Goal: Task Accomplishment & Management: Manage account settings

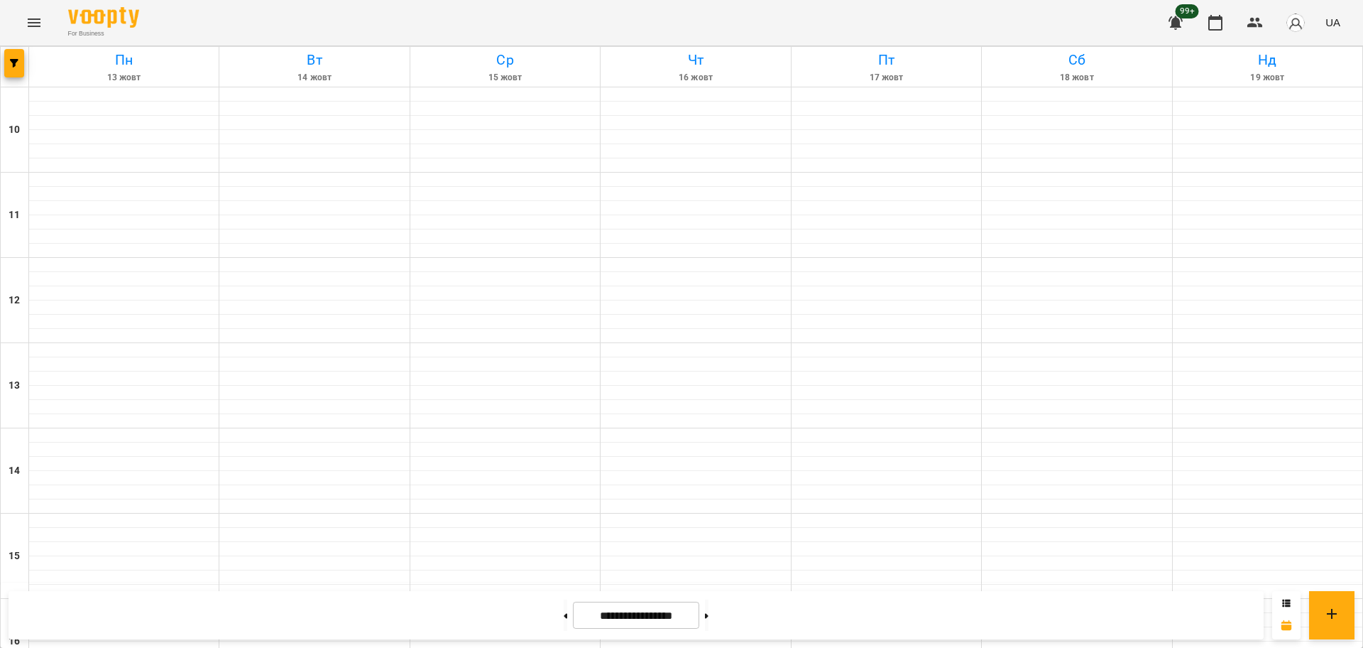
scroll to position [611, 0]
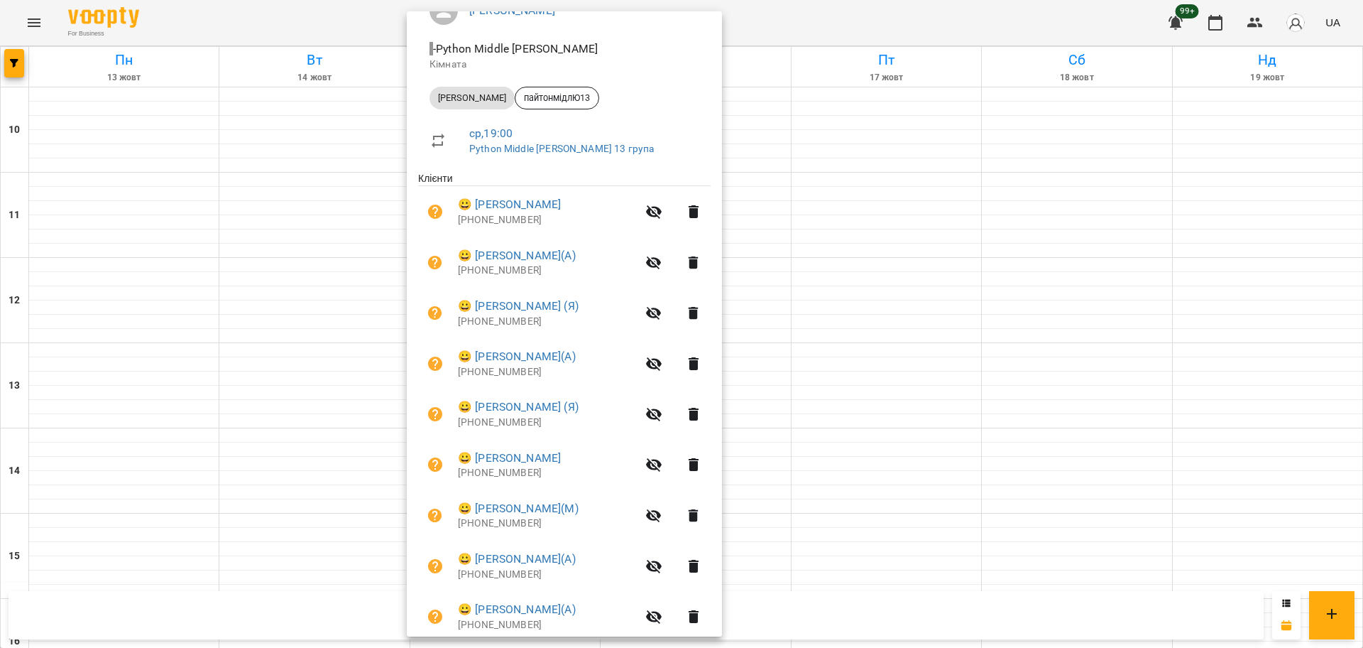
scroll to position [200, 0]
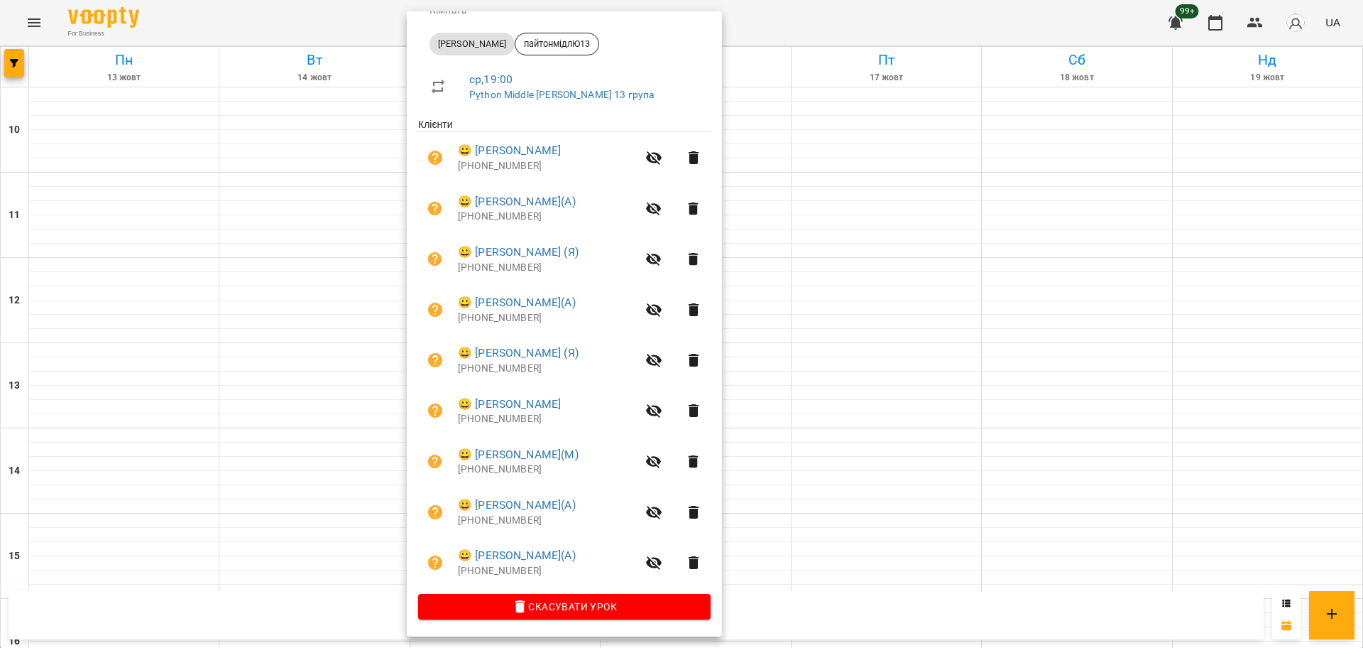
click at [825, 22] on div at bounding box center [681, 324] width 1363 height 648
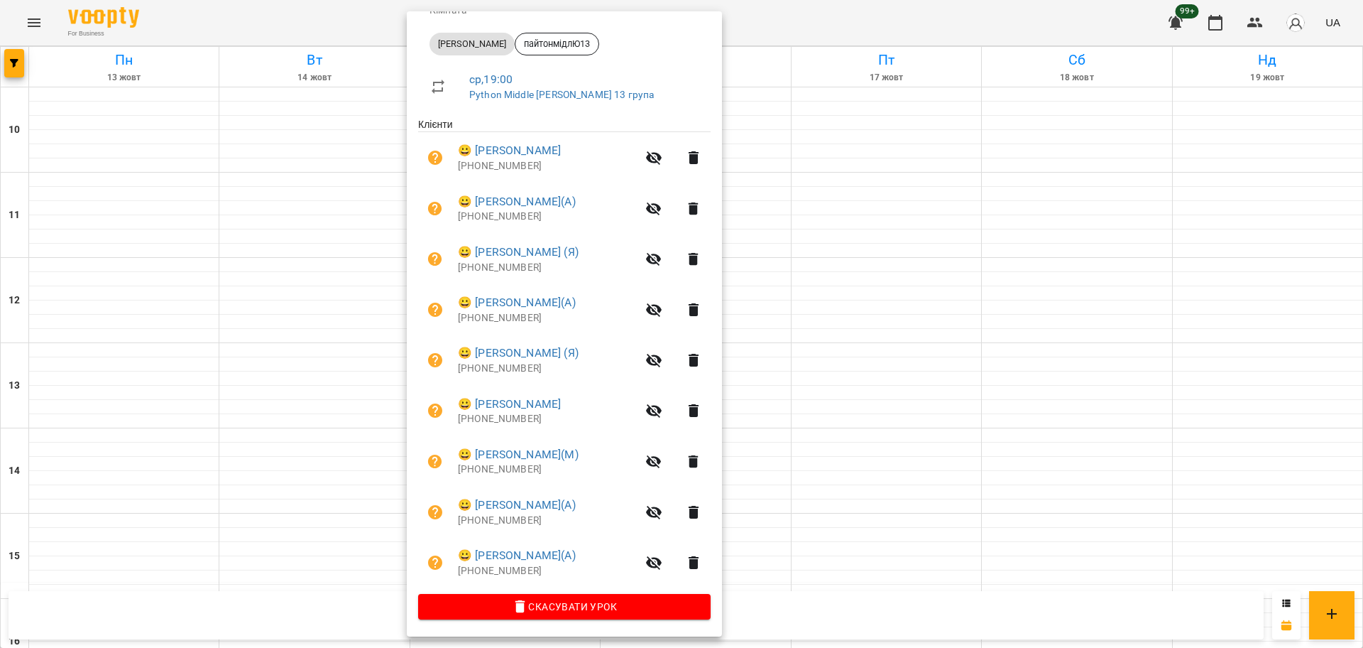
scroll to position [0, 0]
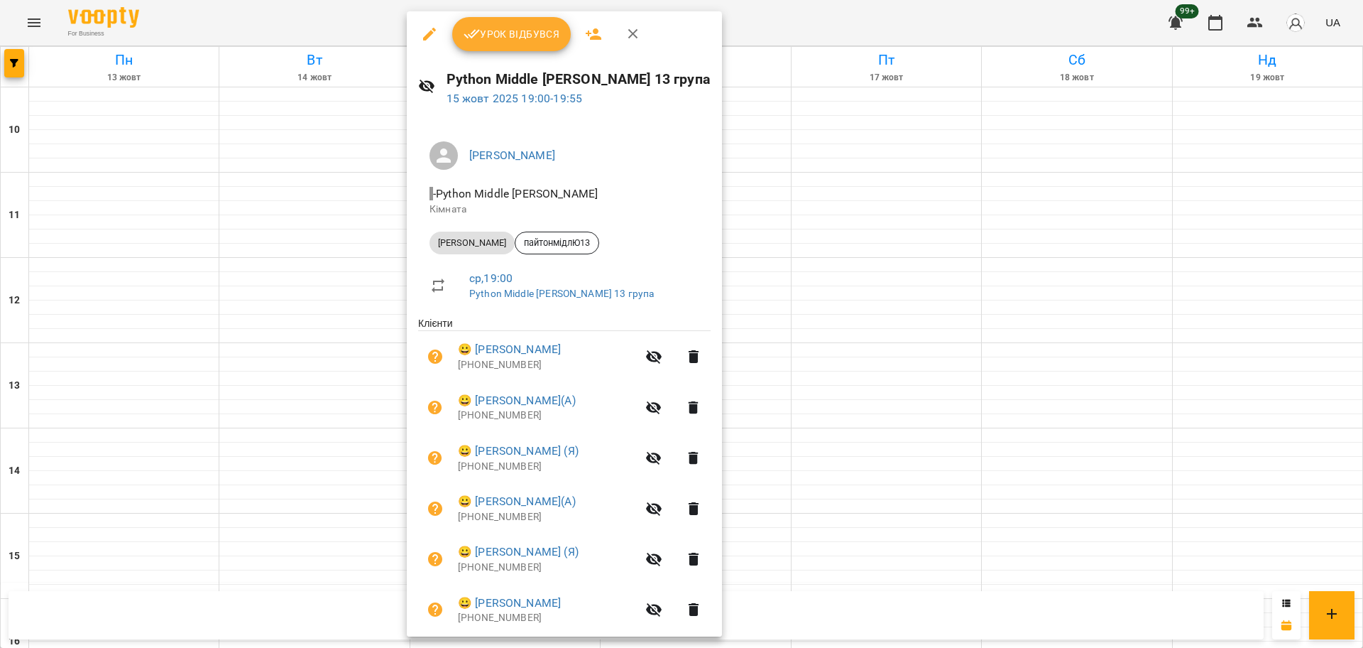
click at [528, 35] on span "Урок відбувся" at bounding box center [512, 34] width 97 height 17
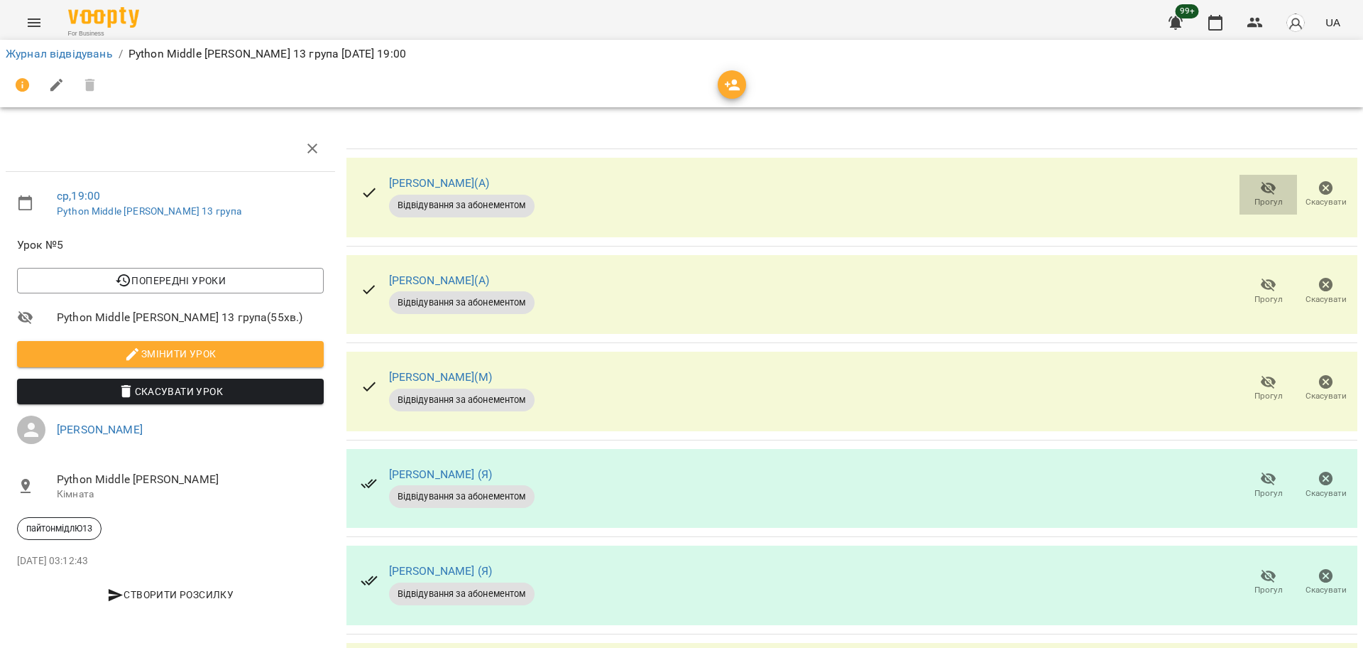
click at [1261, 185] on icon "button" at bounding box center [1269, 188] width 16 height 13
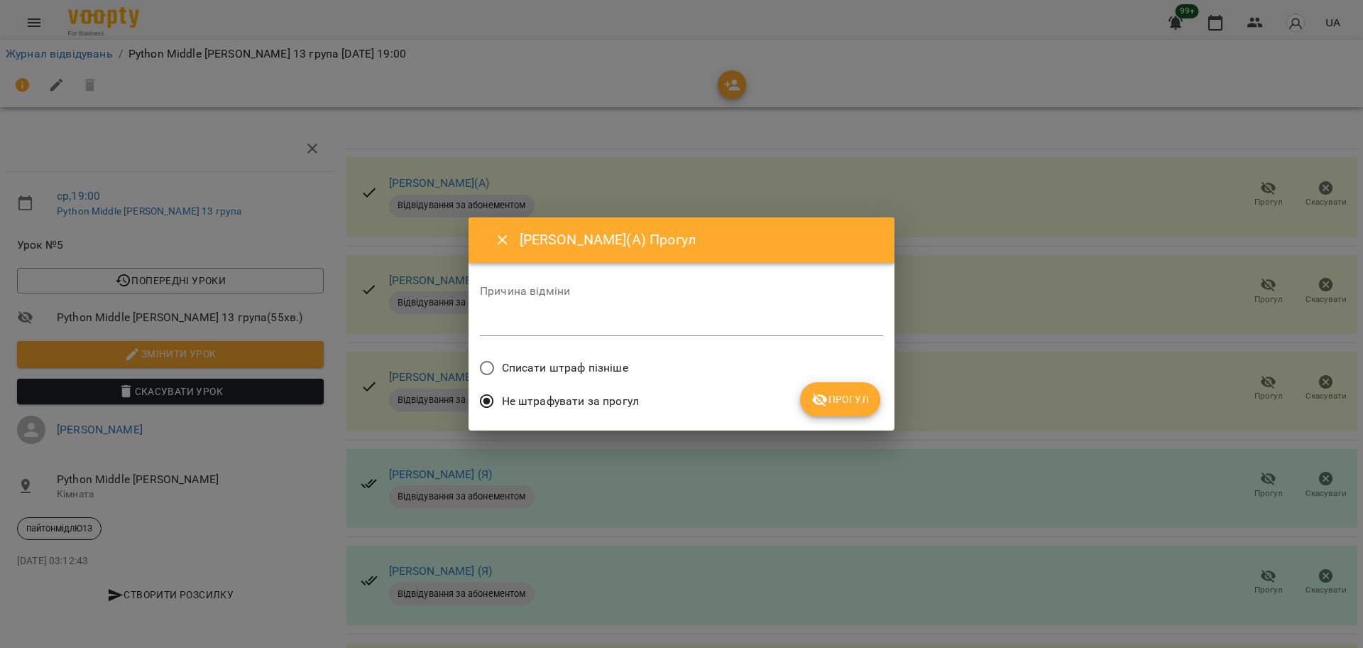
click at [604, 369] on span "Списати штраф пізніше" at bounding box center [565, 367] width 126 height 17
click at [851, 398] on span "Прогул" at bounding box center [841, 399] width 58 height 17
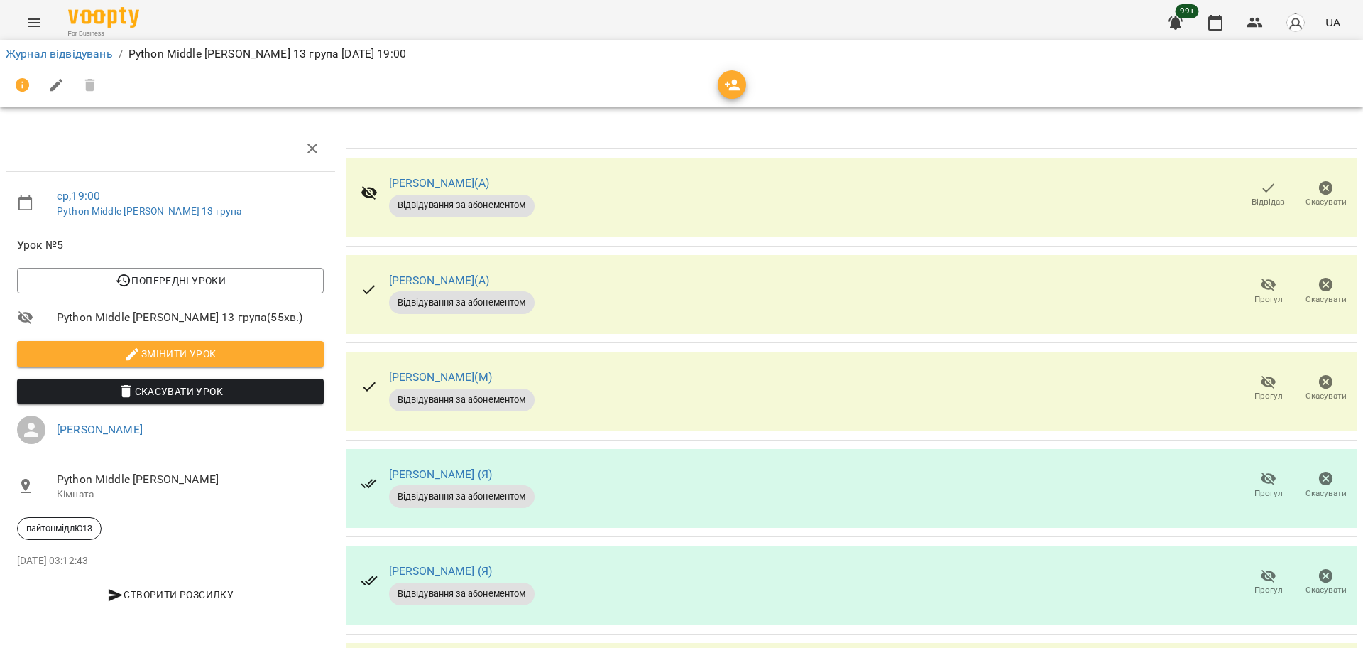
click at [1261, 477] on icon "button" at bounding box center [1269, 478] width 16 height 13
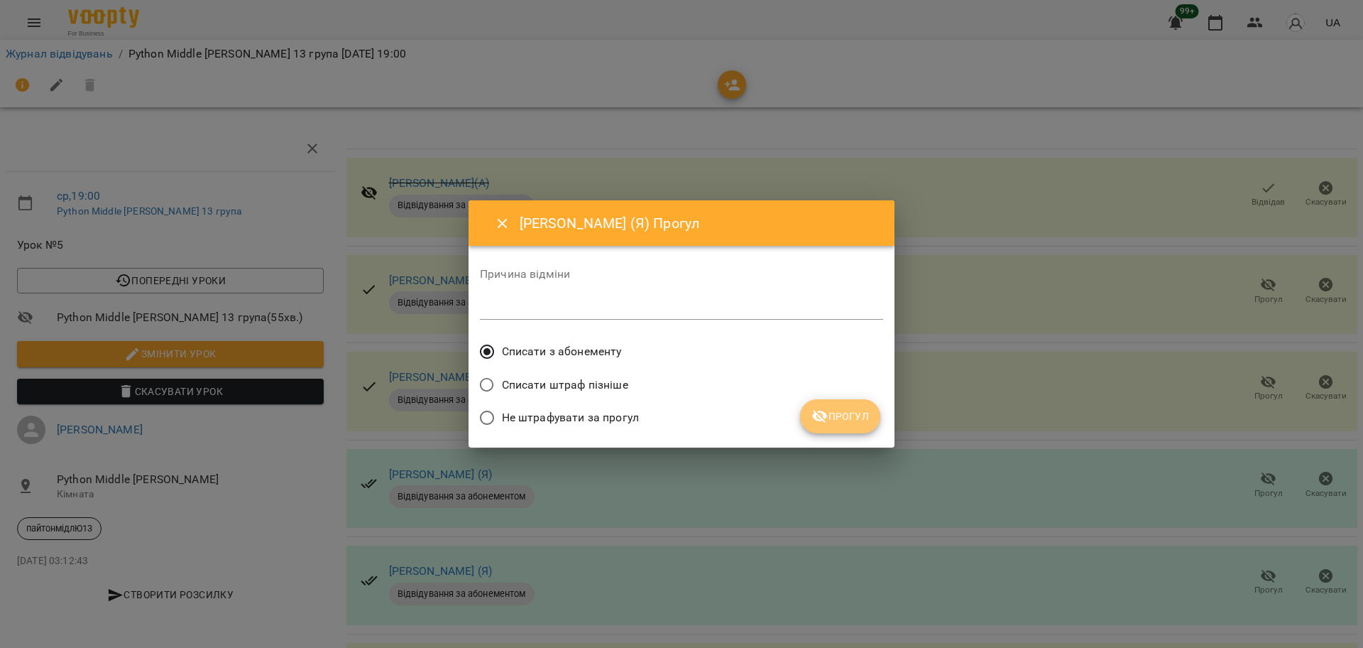
click at [835, 409] on span "Прогул" at bounding box center [841, 416] width 58 height 17
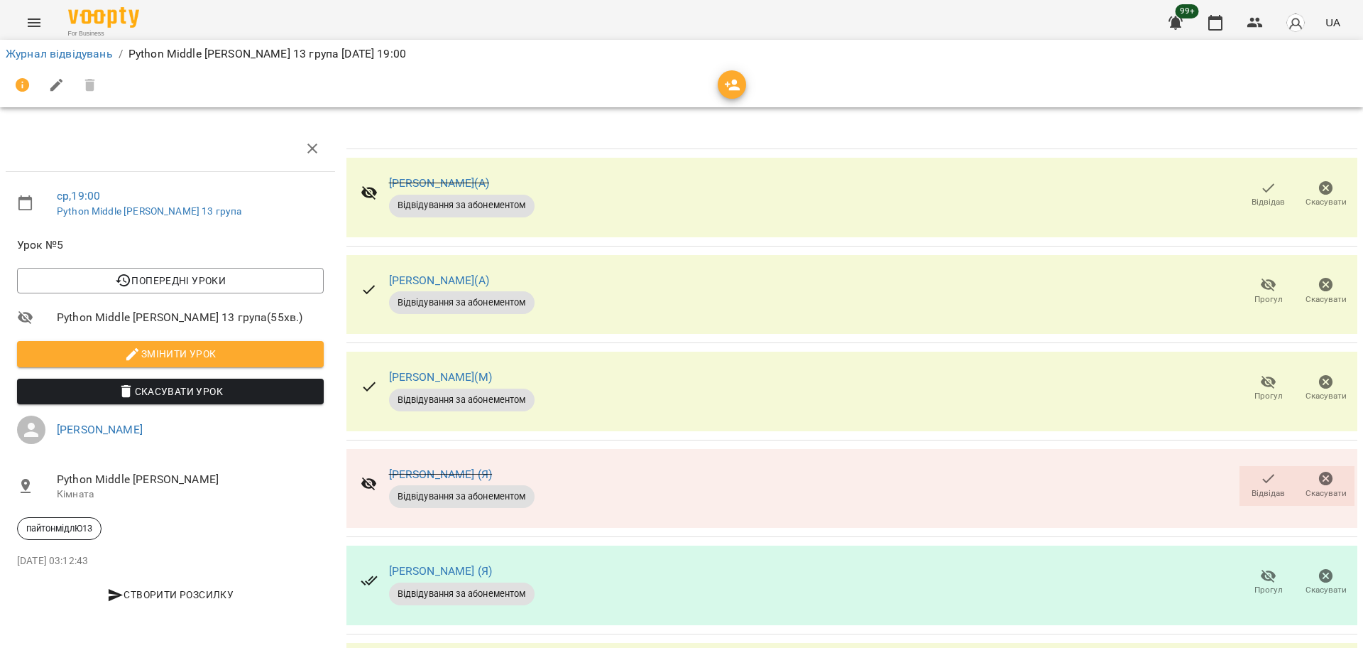
click at [1252, 493] on span "Відвідав" at bounding box center [1268, 493] width 33 height 12
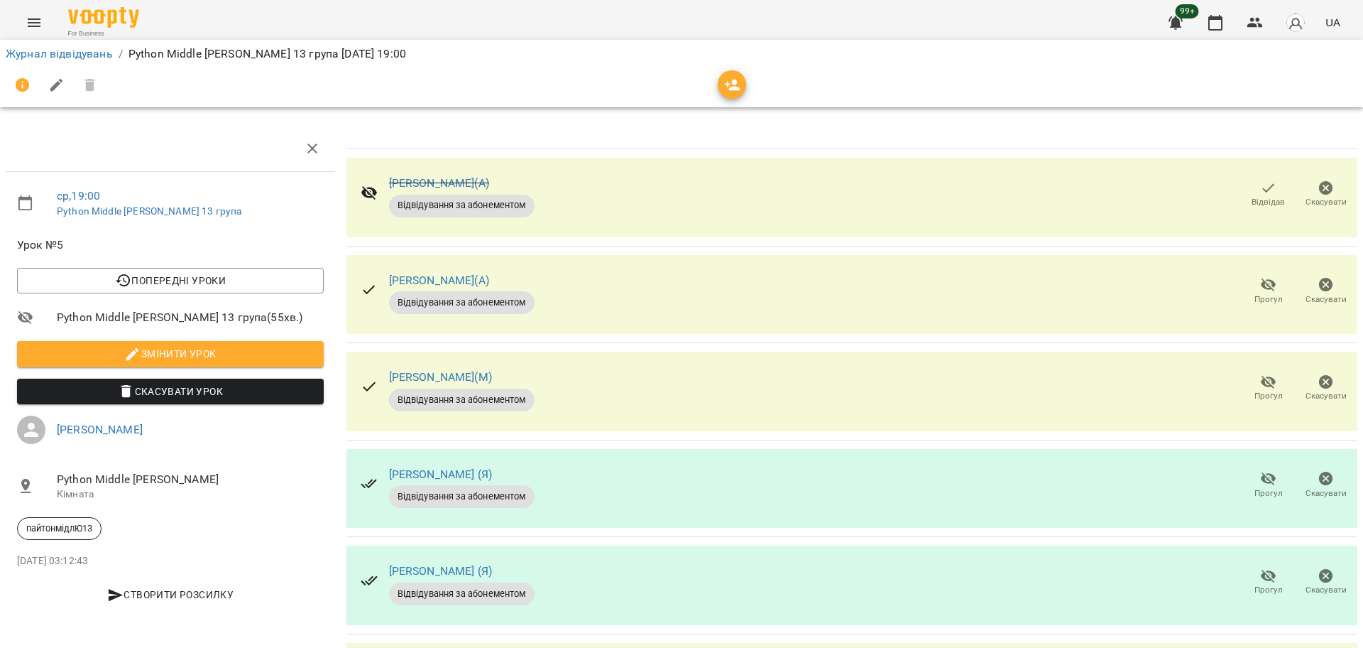
click at [77, 40] on div "Журнал відвідувань / Python Middle [PERSON_NAME] 13 група [DATE] 19:00" at bounding box center [681, 73] width 1369 height 73
click at [70, 50] on link "Журнал відвідувань" at bounding box center [59, 53] width 107 height 13
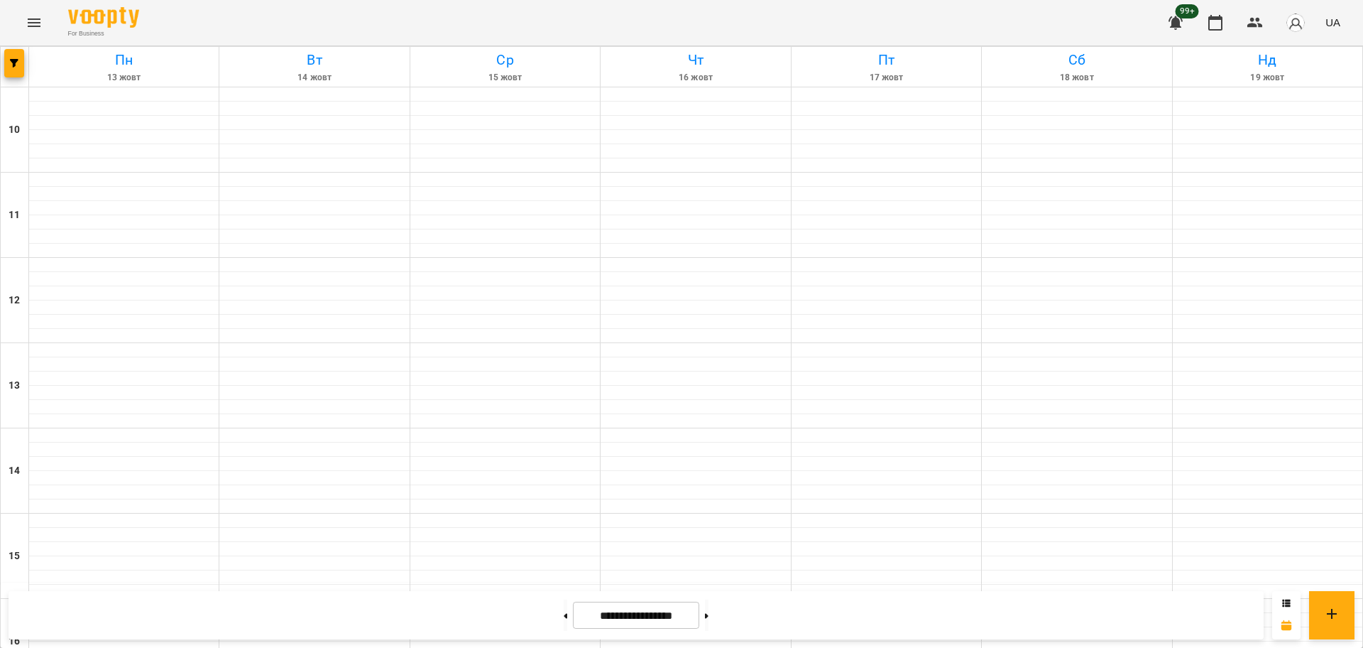
scroll to position [611, 0]
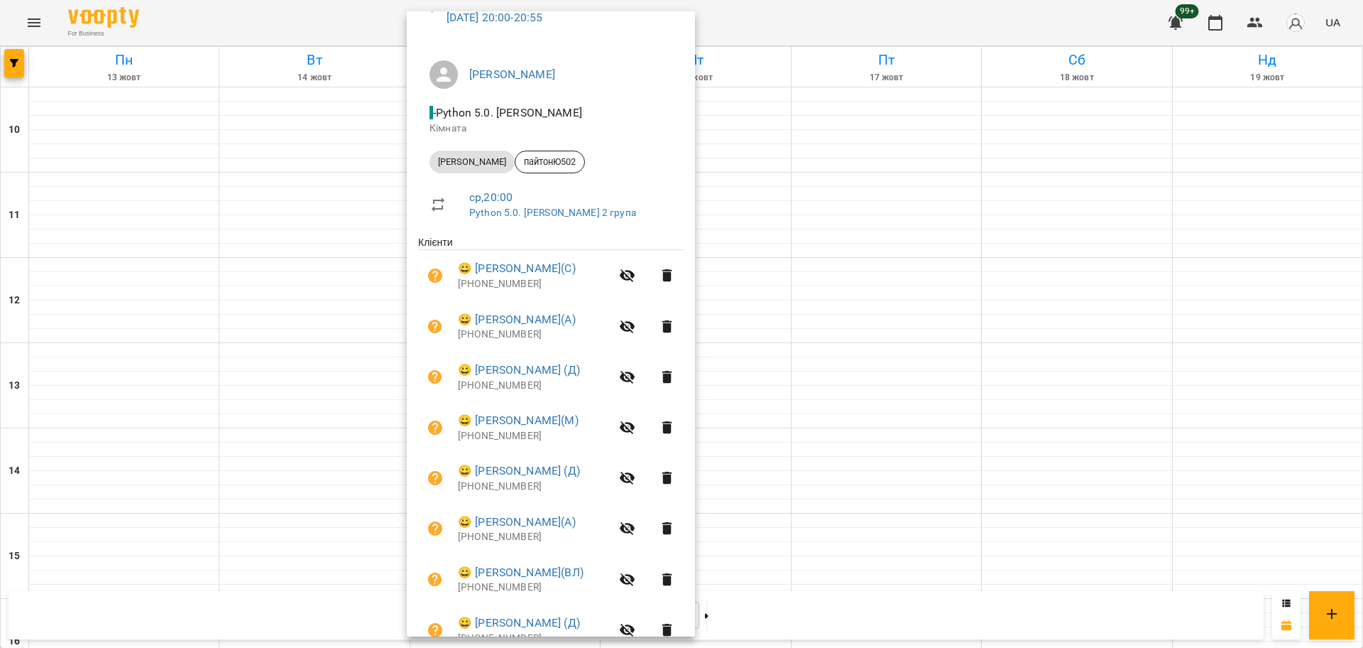
scroll to position [0, 0]
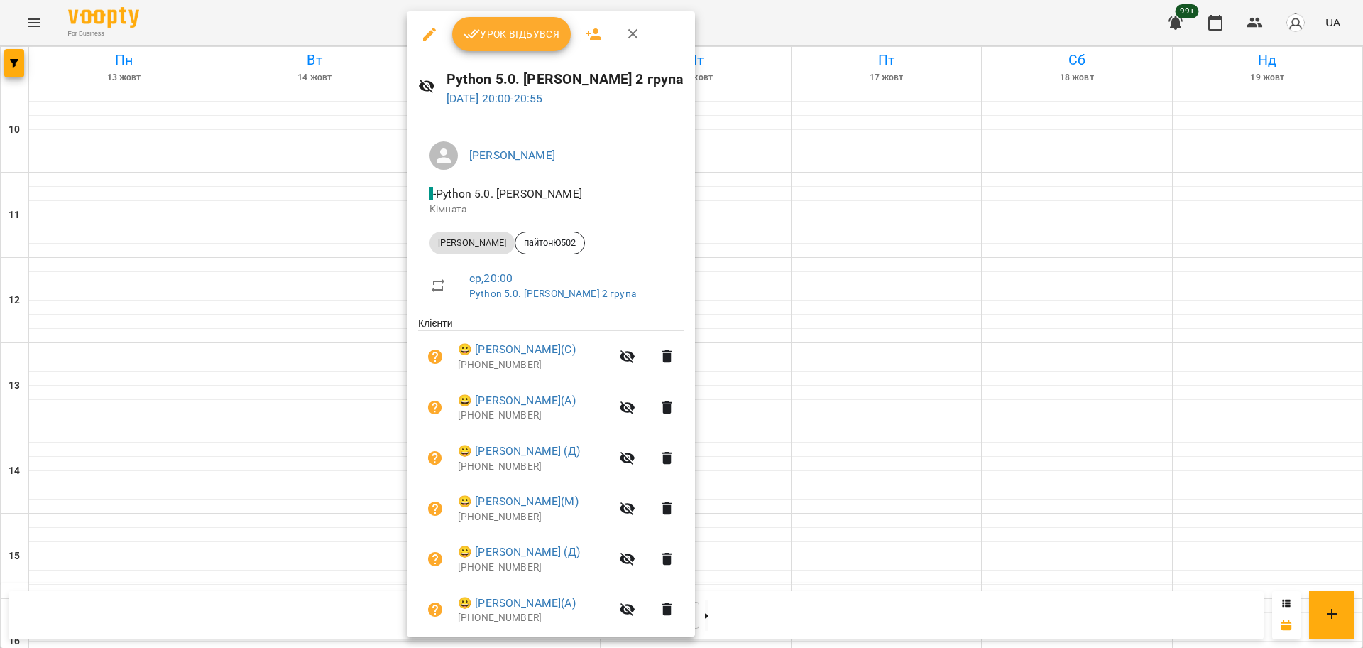
click at [493, 40] on span "Урок відбувся" at bounding box center [512, 34] width 97 height 17
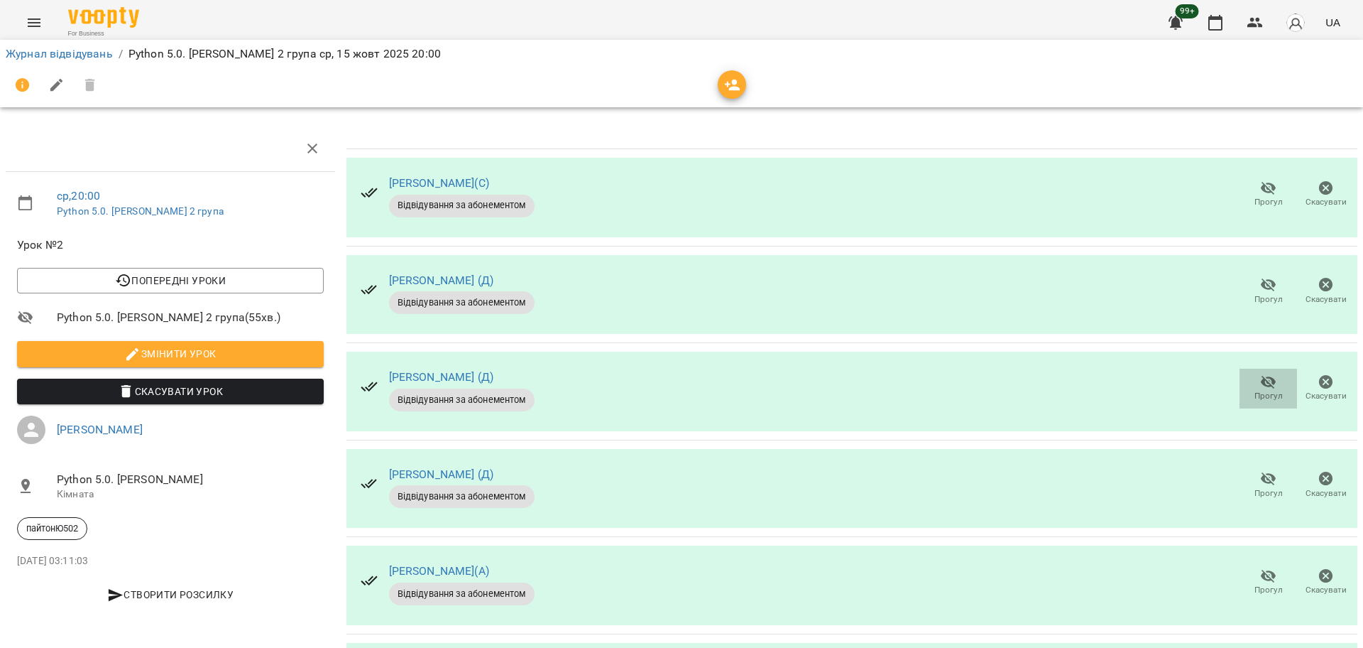
click at [1261, 387] on icon "button" at bounding box center [1268, 381] width 17 height 17
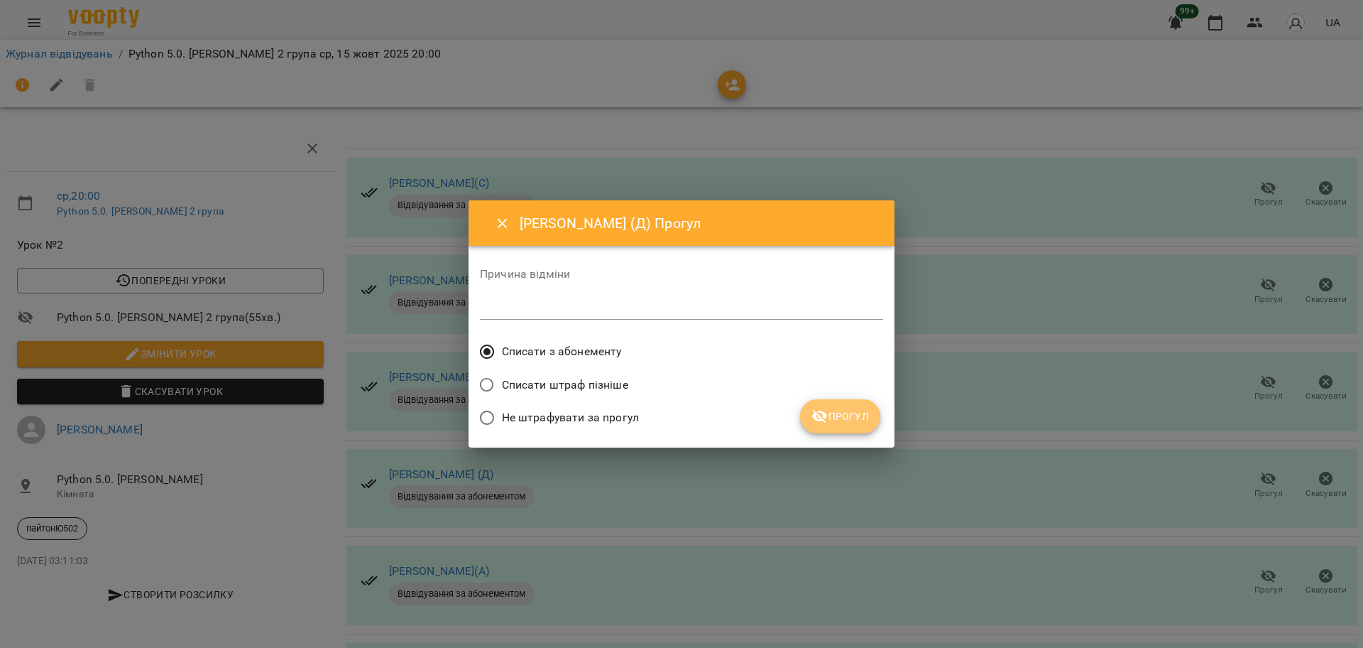
click at [862, 413] on span "Прогул" at bounding box center [841, 416] width 58 height 17
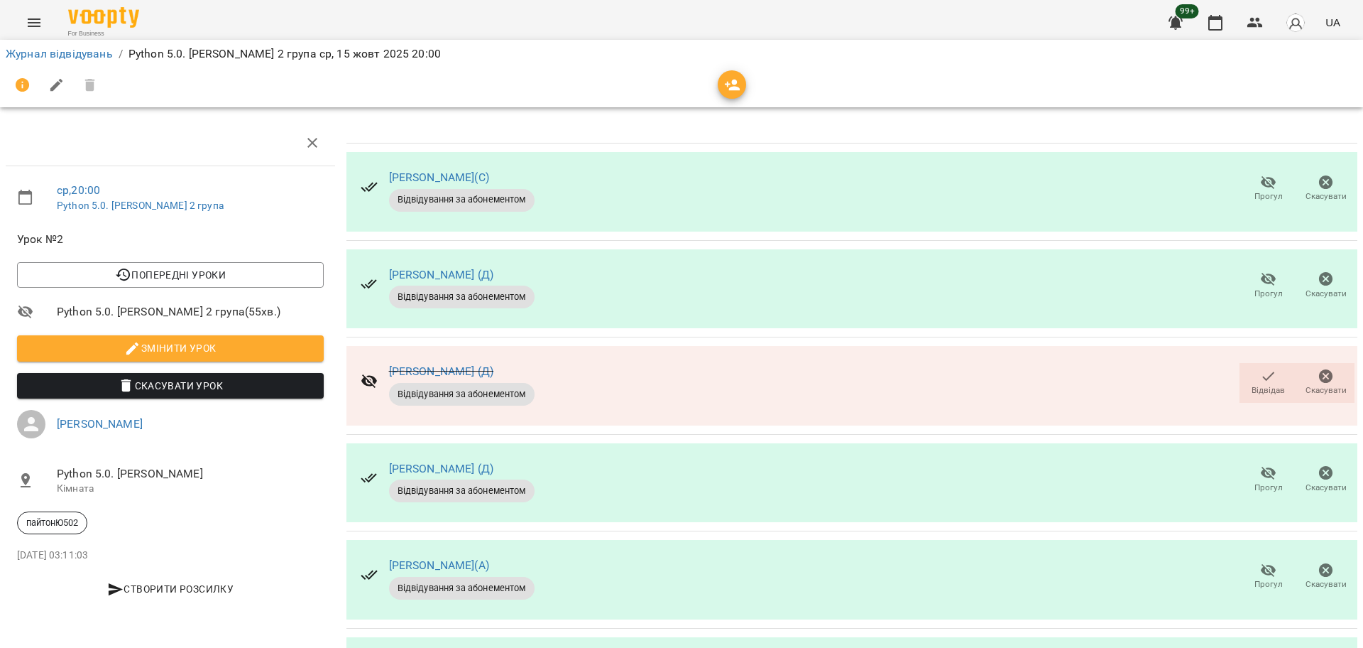
scroll to position [302, 0]
click at [1260, 464] on icon "button" at bounding box center [1268, 472] width 17 height 17
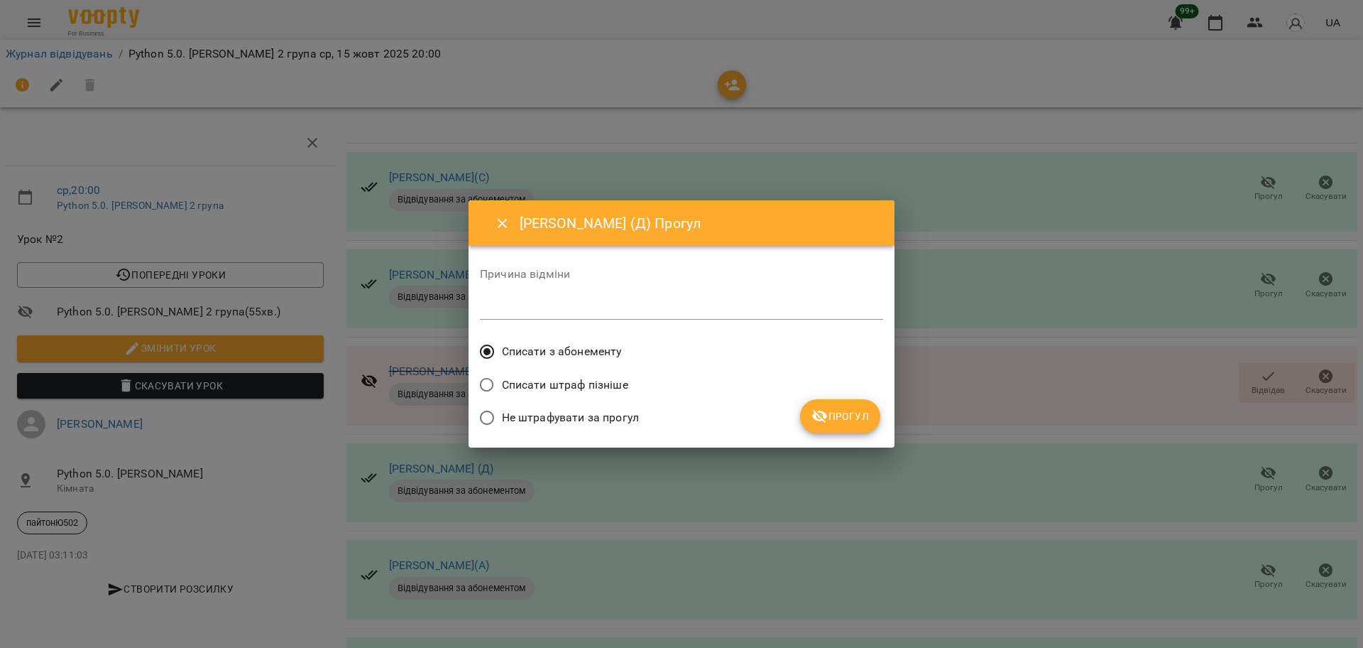
click at [866, 430] on button "Прогул" at bounding box center [840, 416] width 80 height 34
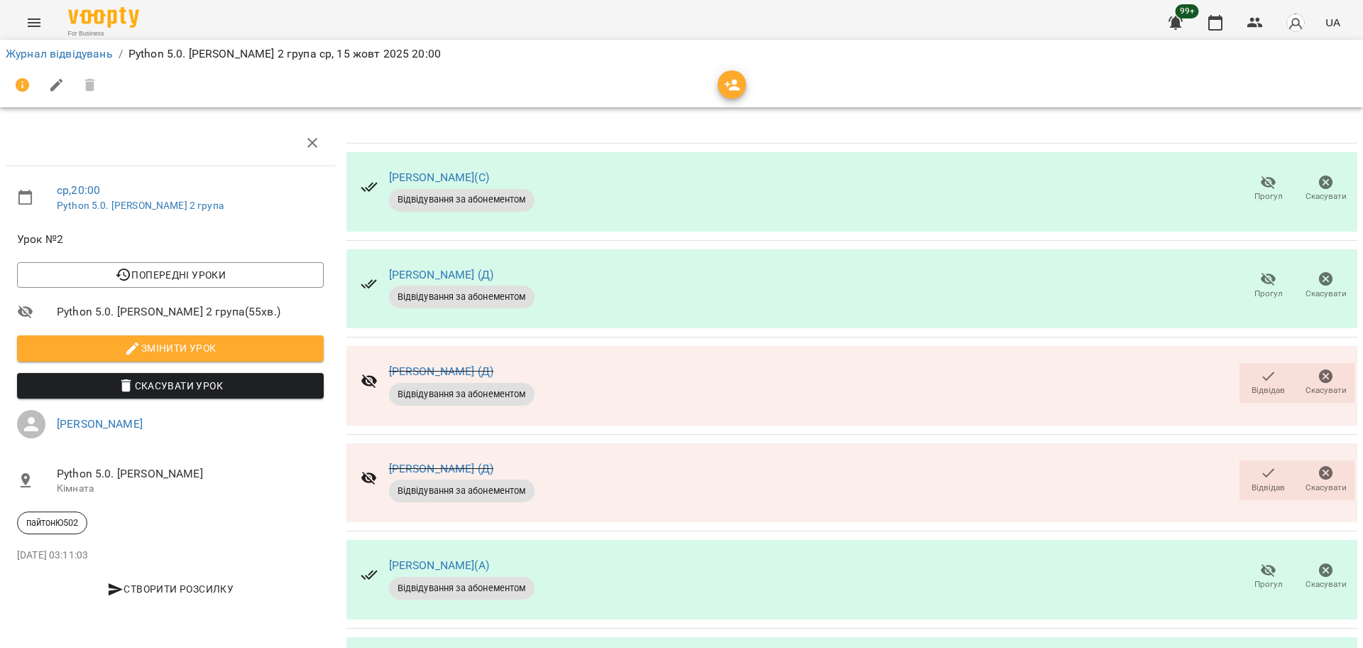
scroll to position [178, 0]
click at [1260, 464] on icon "button" at bounding box center [1268, 472] width 17 height 17
